Goal: Task Accomplishment & Management: Use online tool/utility

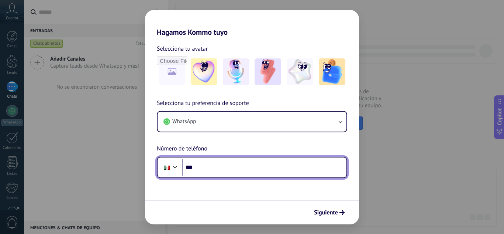
click at [303, 173] on input "***" at bounding box center [264, 167] width 165 height 17
type input "**********"
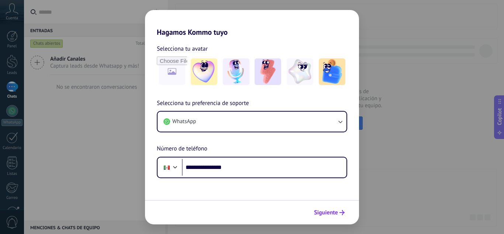
click at [336, 214] on span "Siguiente" at bounding box center [326, 212] width 24 height 5
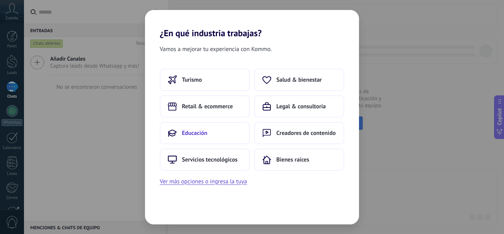
click at [201, 138] on button "Educación" at bounding box center [205, 133] width 90 height 22
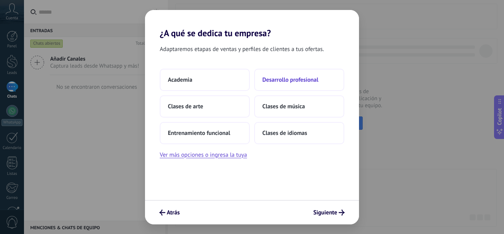
click at [293, 80] on span "Desarrollo profesional" at bounding box center [290, 79] width 56 height 7
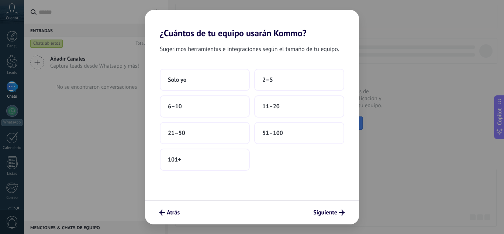
click at [293, 80] on button "2–5" at bounding box center [299, 80] width 90 height 22
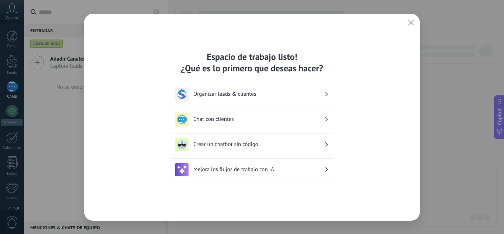
click at [292, 172] on h3 "Mejora los flujos de trabajo con IA" at bounding box center [258, 169] width 131 height 7
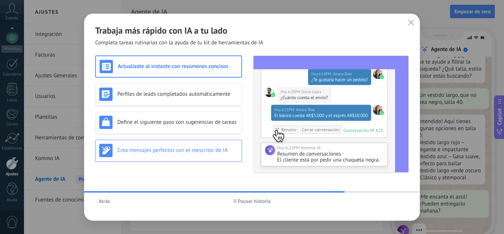
scroll to position [75, 0]
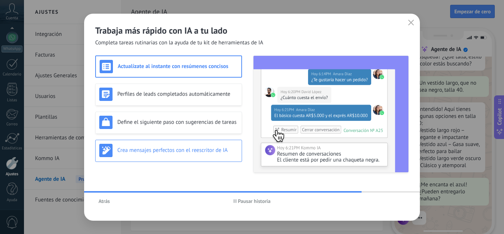
click at [197, 151] on h3 "Crea mensajes perfectos con el reescritor de IA" at bounding box center [177, 149] width 121 height 7
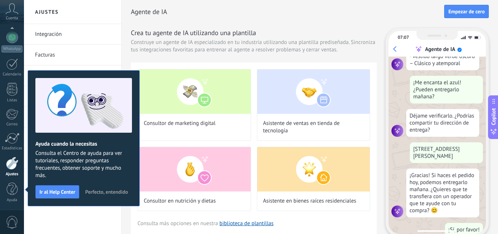
scroll to position [189, 0]
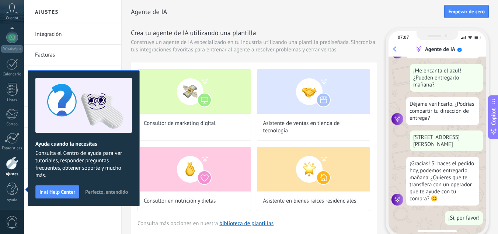
click at [115, 191] on span "Perfecto, entendido" at bounding box center [106, 191] width 43 height 5
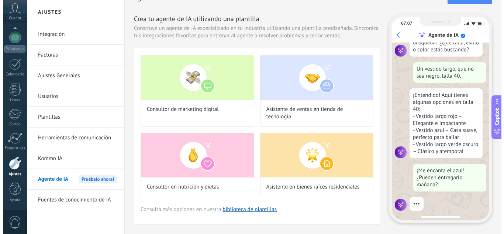
scroll to position [13, 0]
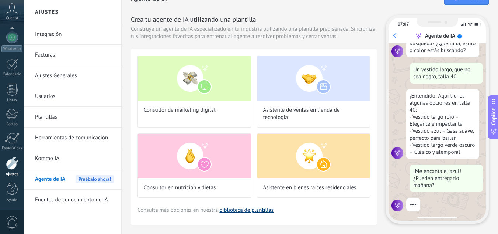
click at [256, 210] on link "biblioteca de plantillas" at bounding box center [247, 209] width 54 height 7
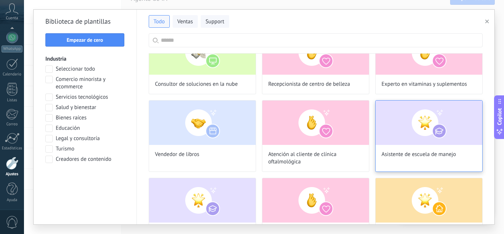
scroll to position [207, 0]
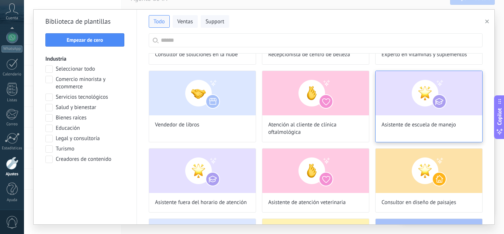
click at [424, 123] on span "Asistente de escuela de manejo" at bounding box center [419, 124] width 75 height 7
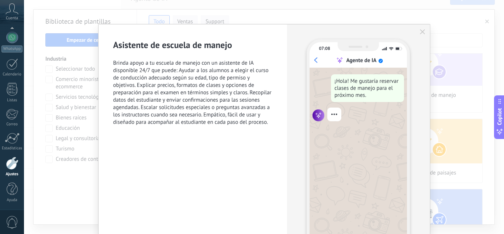
scroll to position [22, 0]
click at [423, 34] on button "button" at bounding box center [423, 32] width 6 height 6
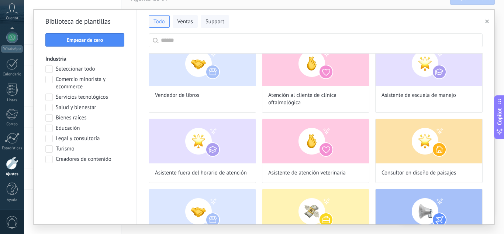
scroll to position [89, 0]
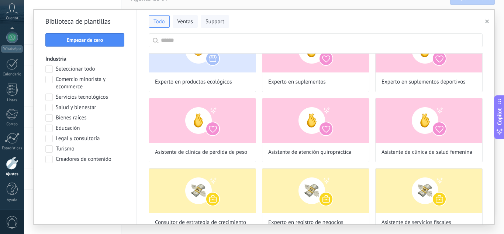
scroll to position [1079, 0]
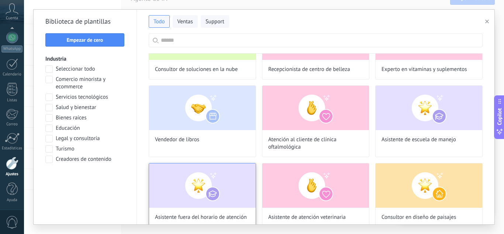
click at [194, 196] on img at bounding box center [202, 185] width 107 height 44
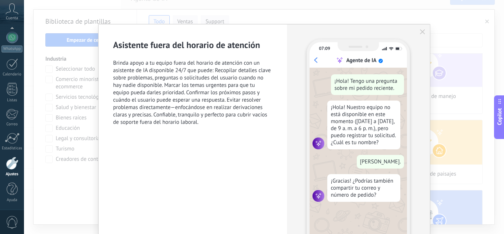
scroll to position [236, 0]
click at [304, 166] on div "07:09 Agente de IA ¡Hola! Tengo una pregunta sobre mi pedido reciente. ¡Hola! N…" at bounding box center [358, 143] width 142 height 238
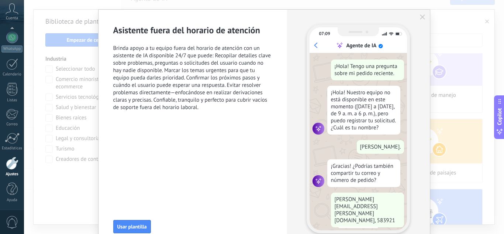
scroll to position [30, 0]
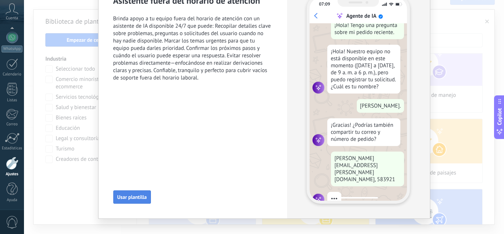
click at [137, 193] on button "Usar plantilla" at bounding box center [132, 196] width 38 height 13
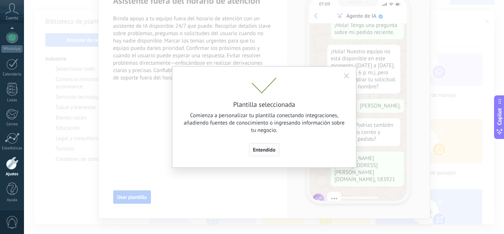
click at [253, 151] on span "Entendido" at bounding box center [264, 149] width 23 height 5
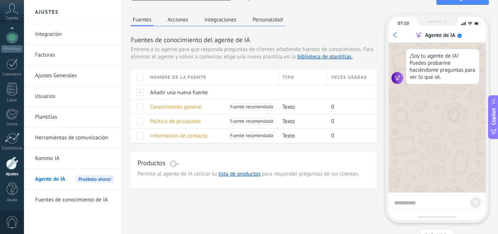
click at [412, 202] on textarea at bounding box center [432, 201] width 76 height 9
type textarea "**********"
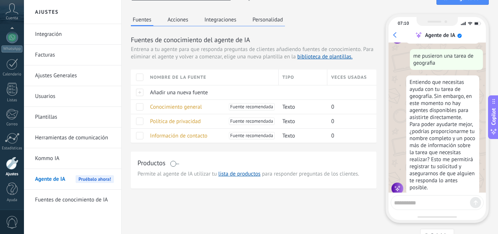
scroll to position [51, 0]
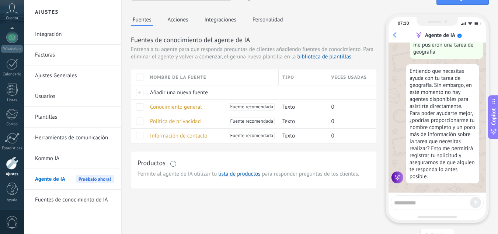
click at [63, 118] on link "Plantillas" at bounding box center [74, 117] width 79 height 21
